Goal: Entertainment & Leisure: Consume media (video, audio)

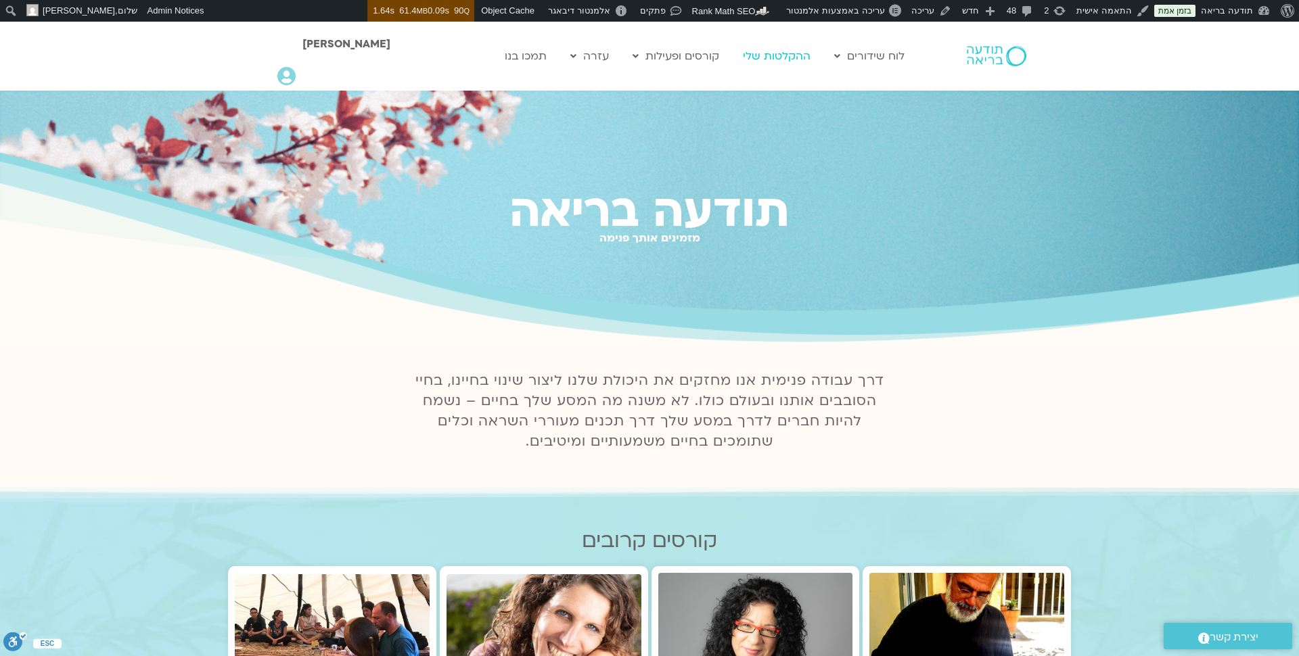
click at [774, 58] on link "ההקלטות שלי" at bounding box center [776, 56] width 81 height 26
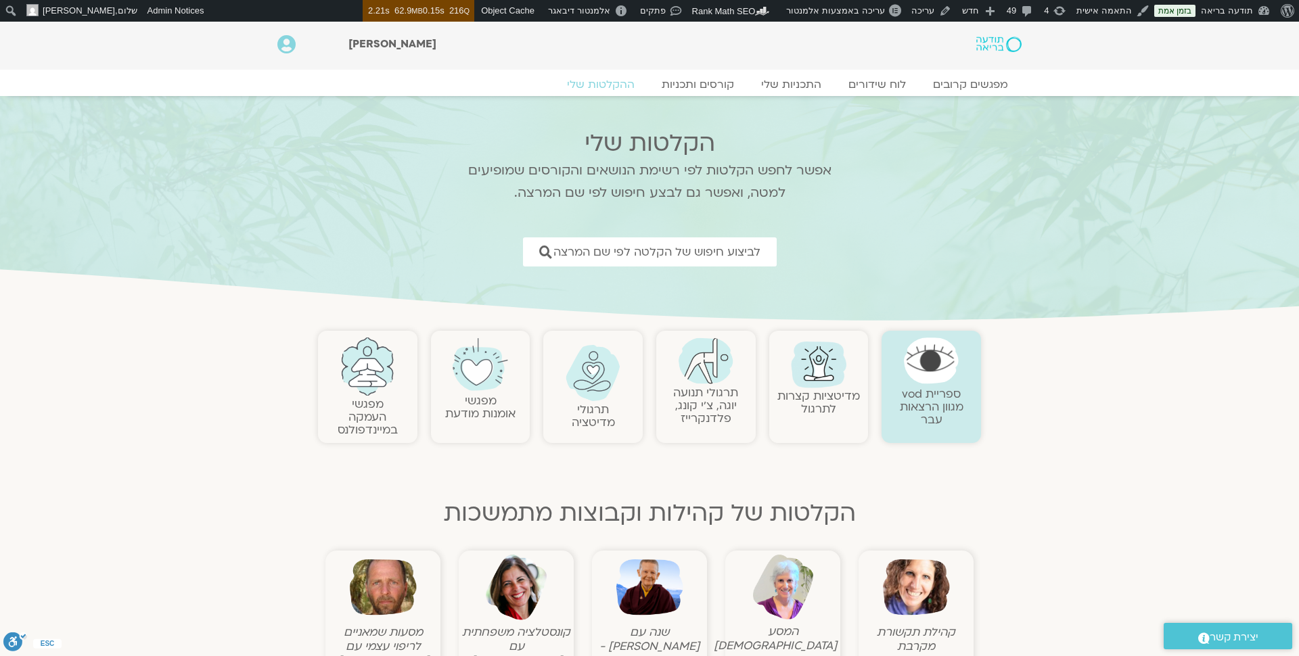
click at [704, 365] on img at bounding box center [706, 361] width 55 height 47
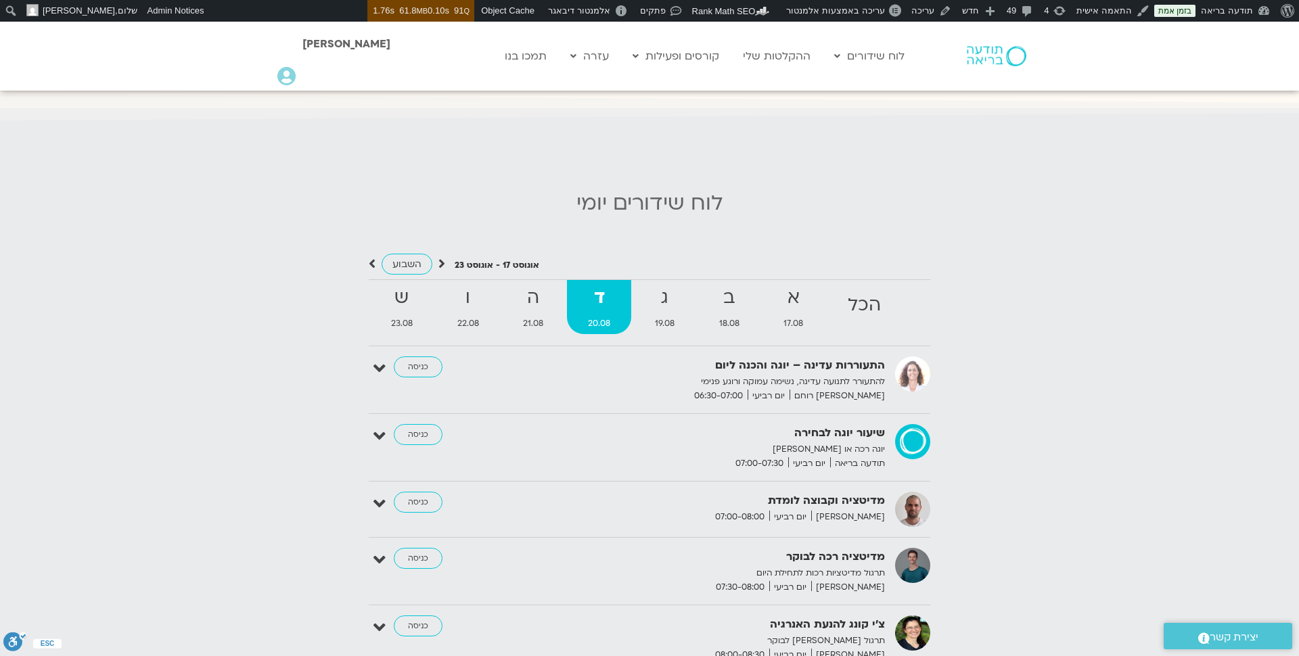
scroll to position [1301, 0]
click at [411, 366] on link "כניסה" at bounding box center [418, 367] width 49 height 22
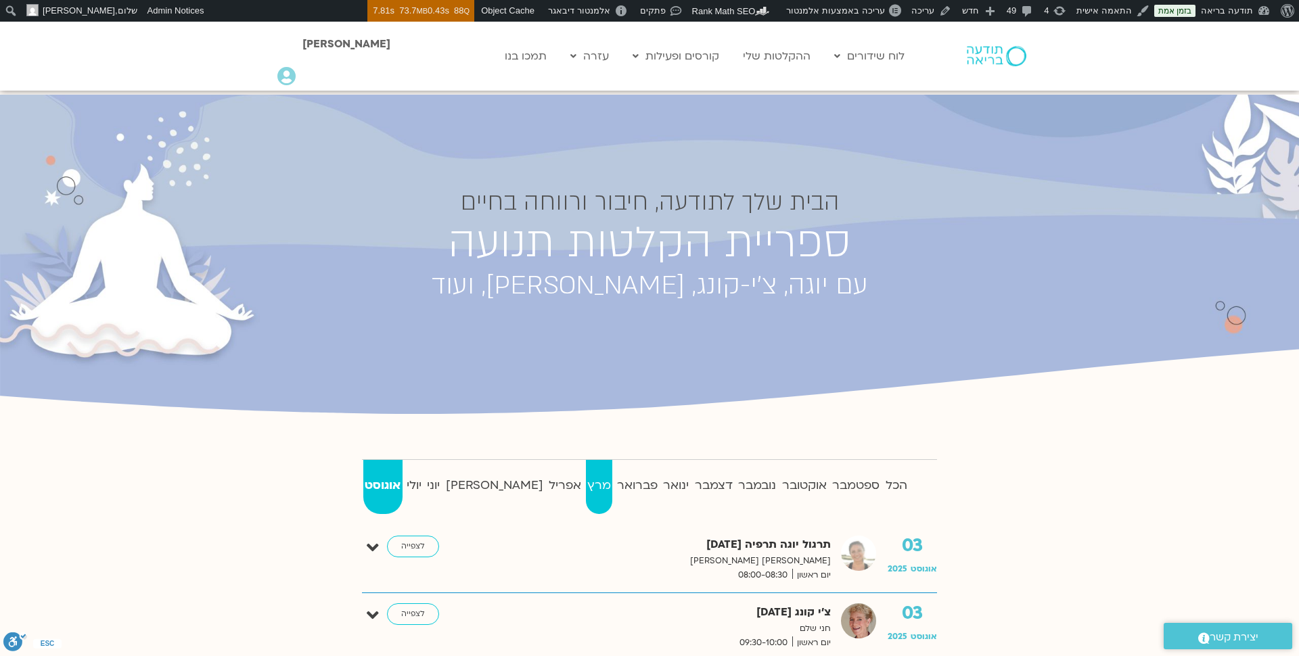
click at [586, 482] on strong "מרץ" at bounding box center [599, 486] width 27 height 20
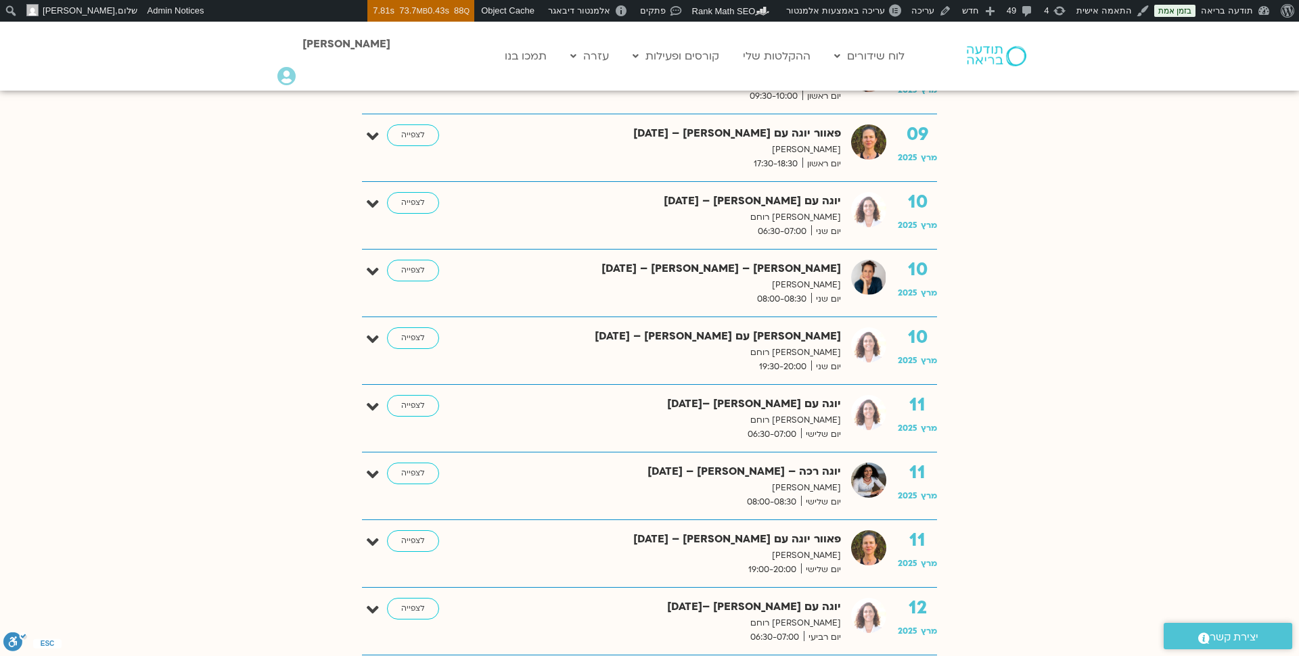
scroll to position [1648, 0]
click at [411, 394] on link "לצפייה" at bounding box center [413, 405] width 52 height 22
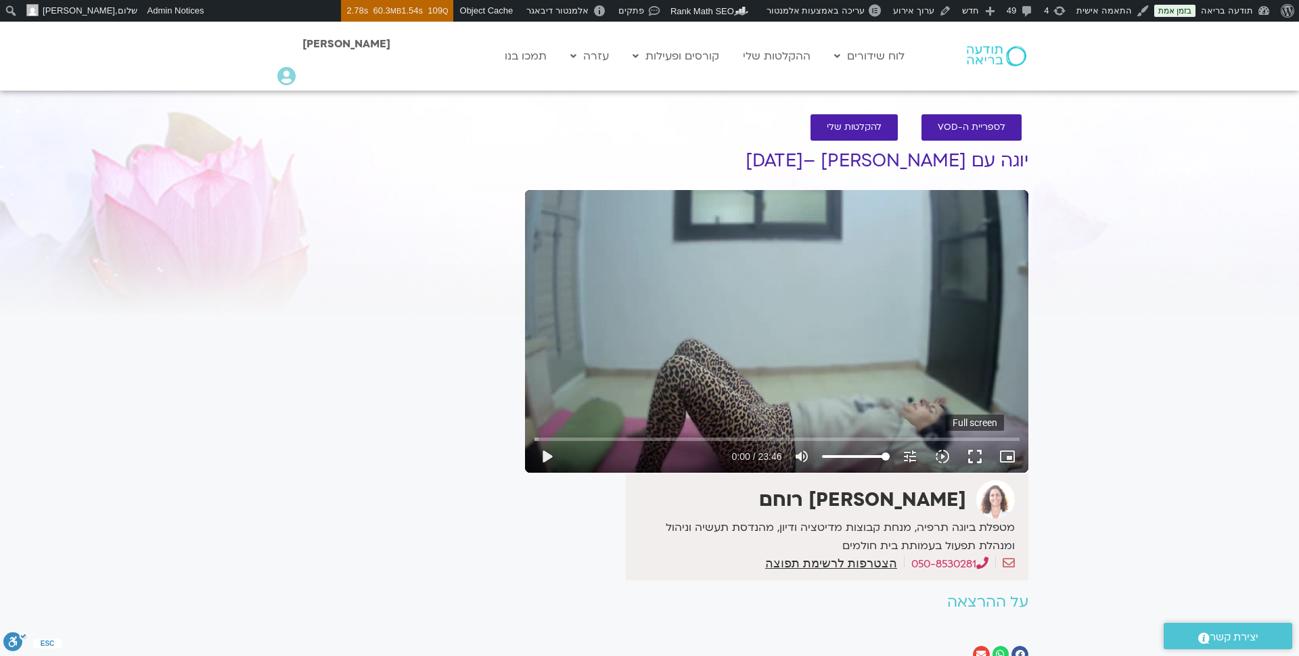
click at [967, 448] on button "fullscreen" at bounding box center [975, 456] width 32 height 32
